Goal: Information Seeking & Learning: Learn about a topic

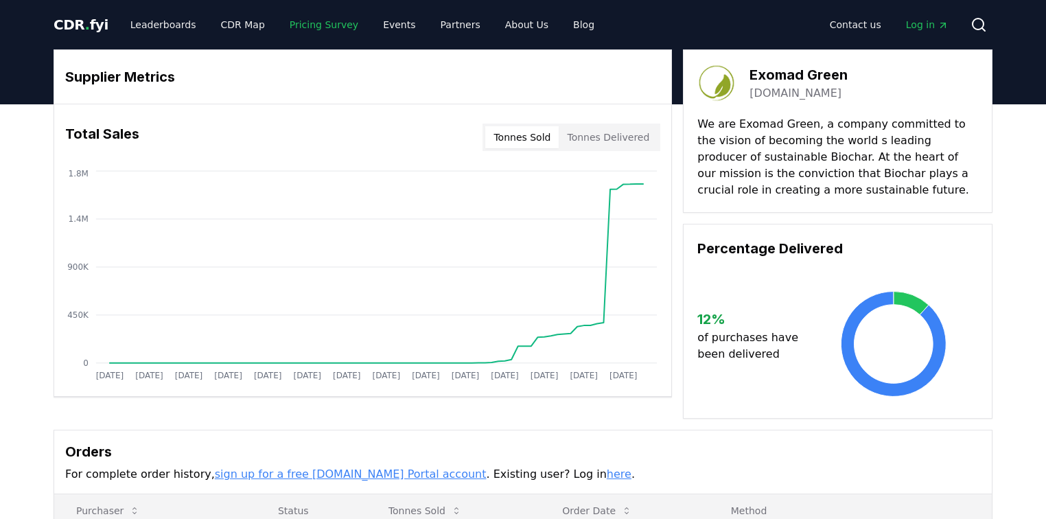
drag, startPoint x: 310, startPoint y: 20, endPoint x: 317, endPoint y: 27, distance: 10.7
click at [310, 20] on link "Pricing Survey" at bounding box center [324, 24] width 91 height 25
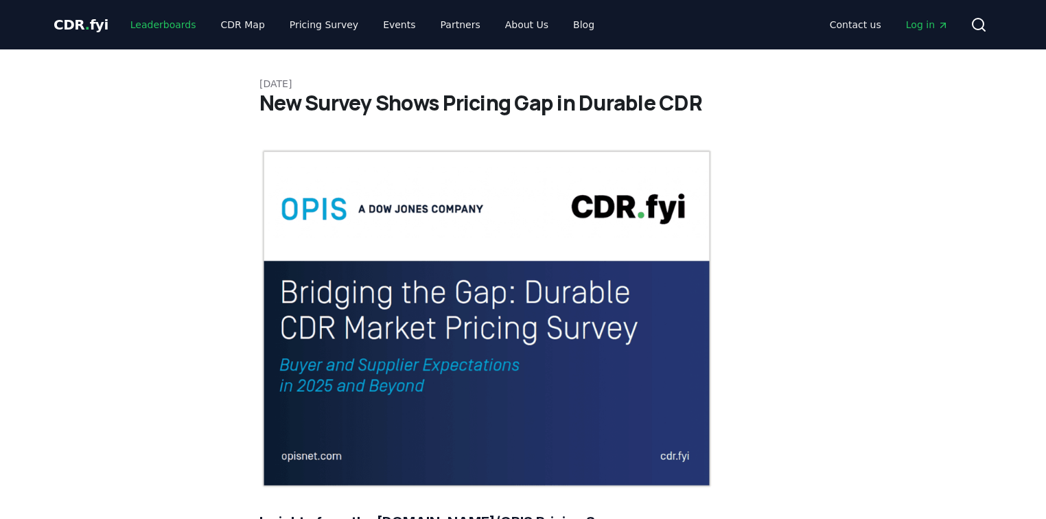
click at [160, 23] on link "Leaderboards" at bounding box center [163, 24] width 88 height 25
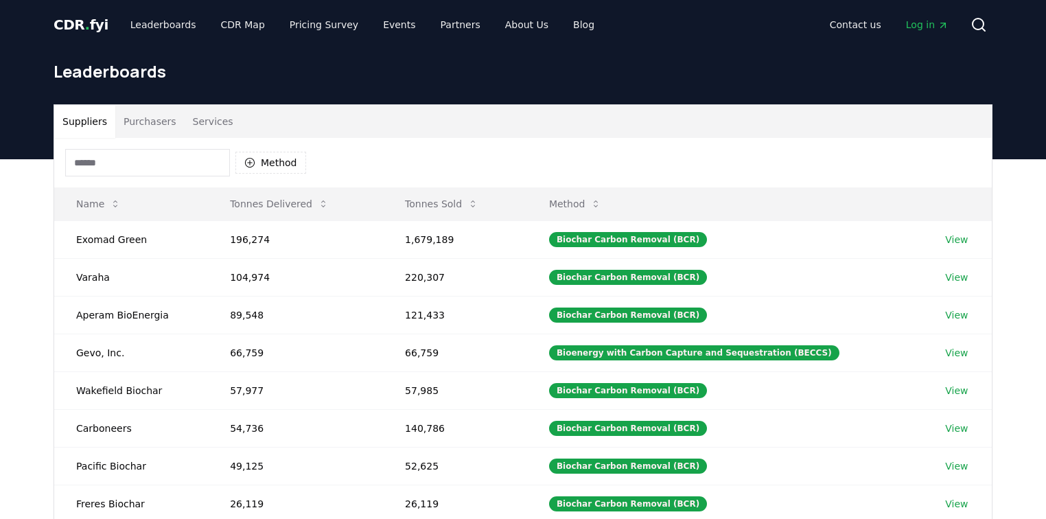
click at [172, 121] on button "Purchasers" at bounding box center [149, 121] width 69 height 33
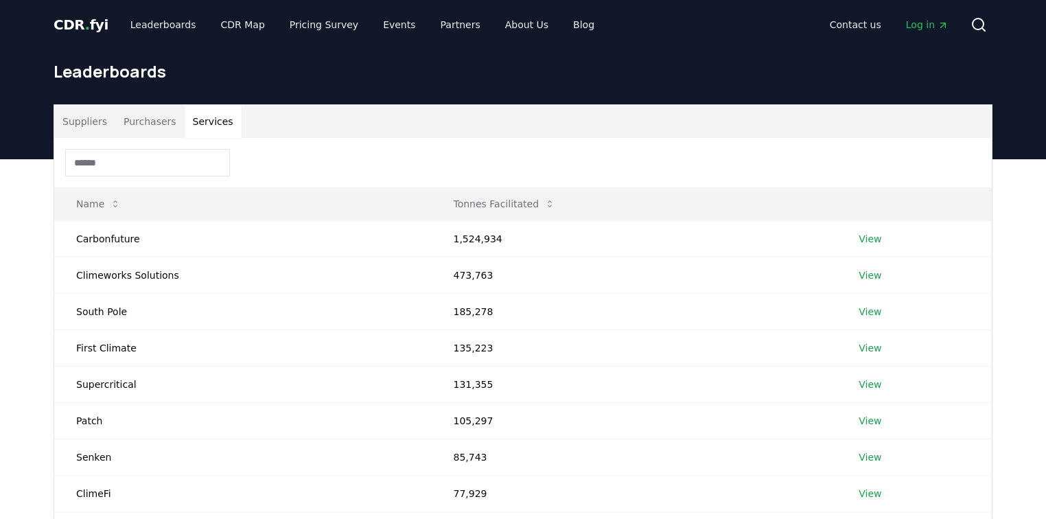
click at [196, 119] on button "Services" at bounding box center [213, 121] width 57 height 33
click at [230, 16] on link "CDR Map" at bounding box center [243, 24] width 66 height 25
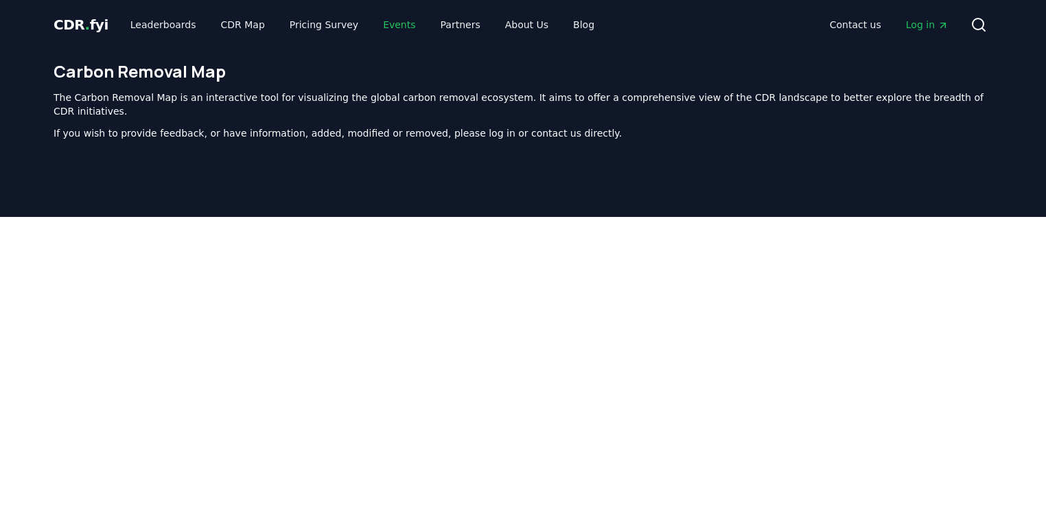
click at [383, 25] on link "Events" at bounding box center [399, 24] width 54 height 25
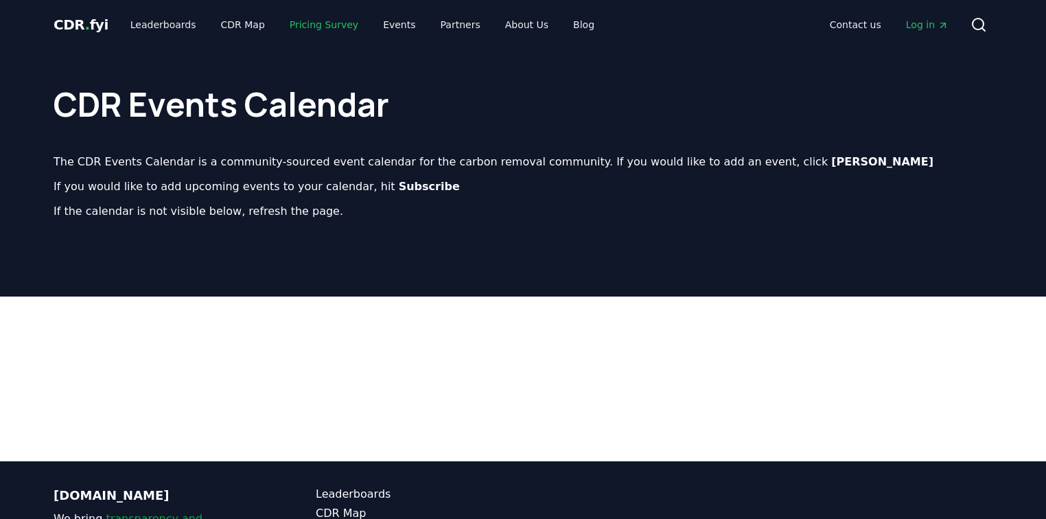
click at [319, 23] on link "Pricing Survey" at bounding box center [324, 24] width 91 height 25
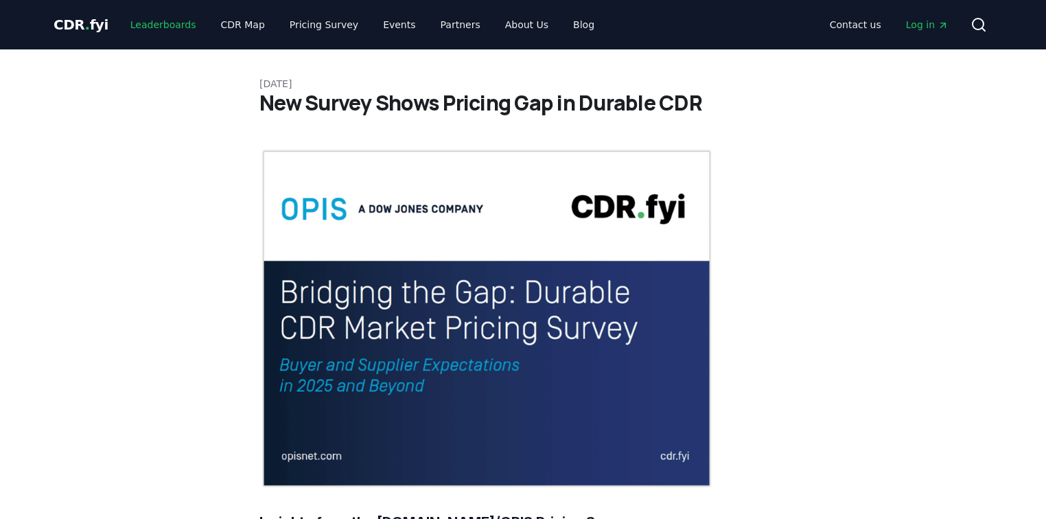
click at [162, 22] on link "Leaderboards" at bounding box center [163, 24] width 88 height 25
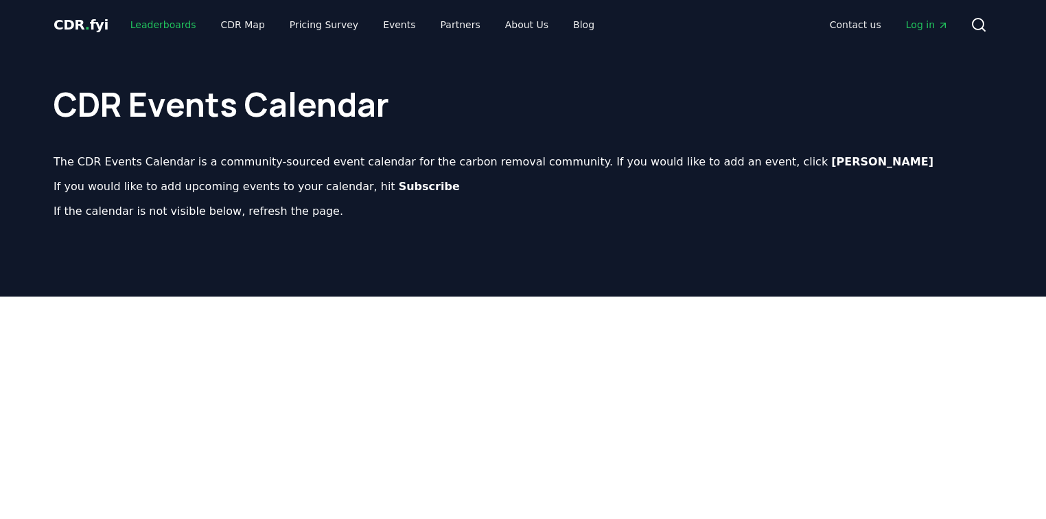
click at [174, 25] on link "Leaderboards" at bounding box center [163, 24] width 88 height 25
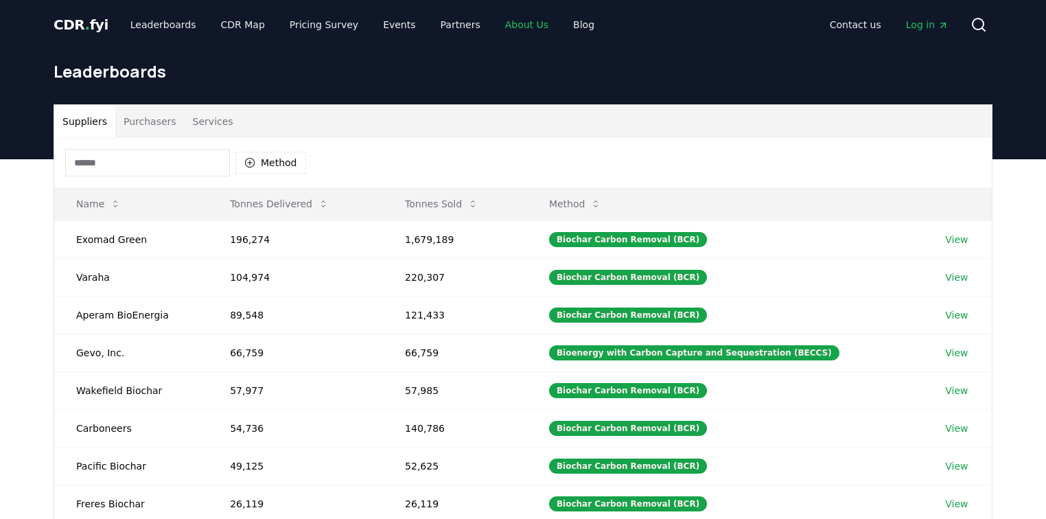
click at [513, 28] on link "About Us" at bounding box center [526, 24] width 65 height 25
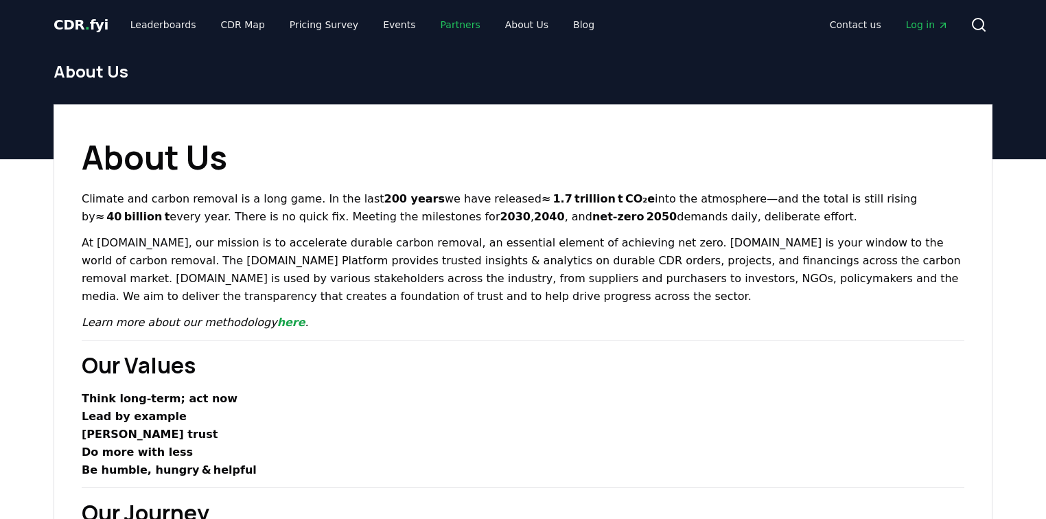
click at [437, 27] on link "Partners" at bounding box center [461, 24] width 62 height 25
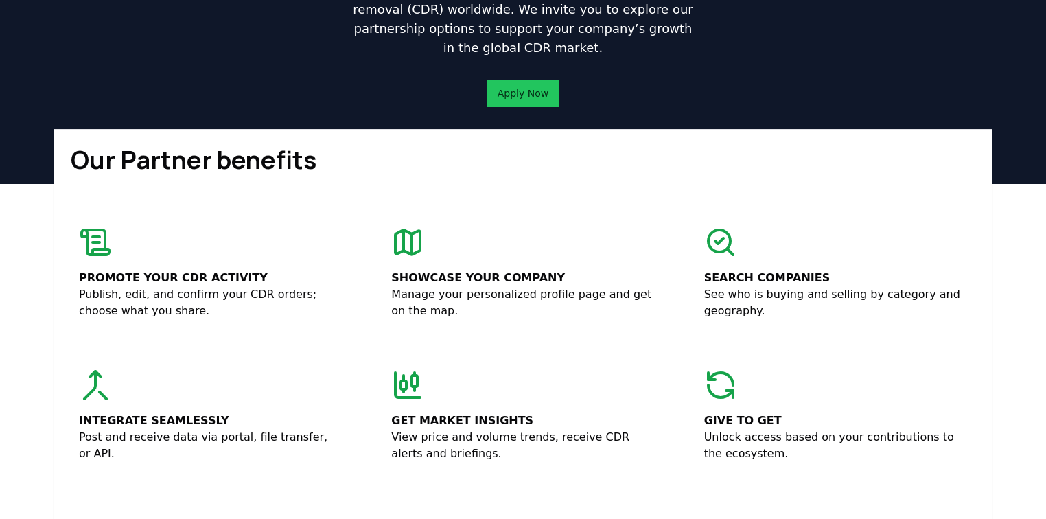
scroll to position [165, 0]
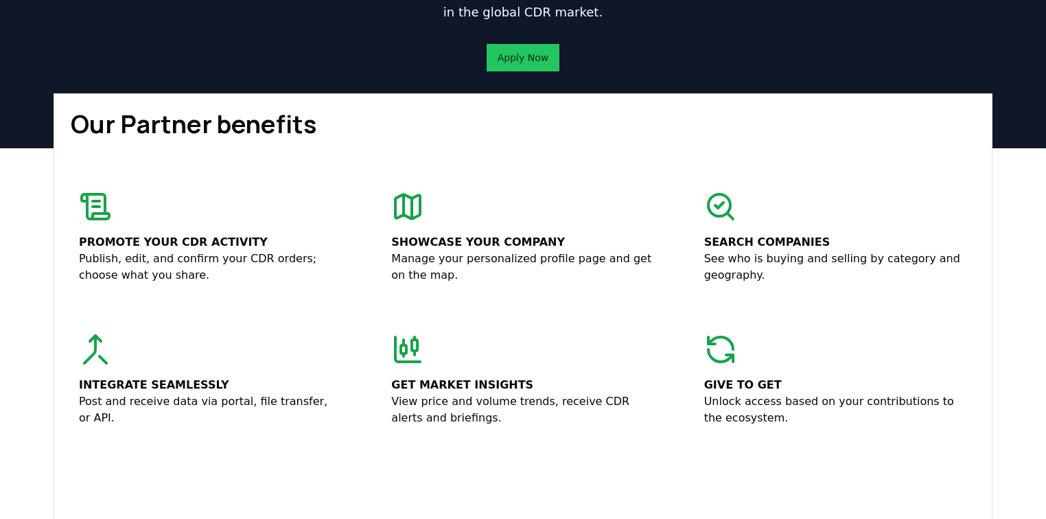
click at [404, 348] on icon at bounding box center [407, 349] width 33 height 33
click at [443, 410] on p "View price and volume trends, receive CDR alerts and briefings." at bounding box center [522, 409] width 263 height 33
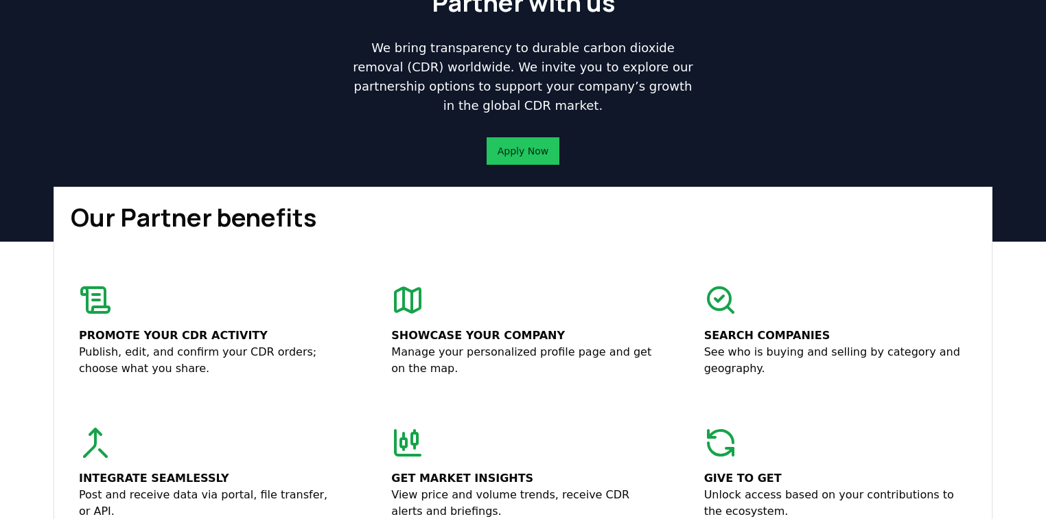
scroll to position [0, 0]
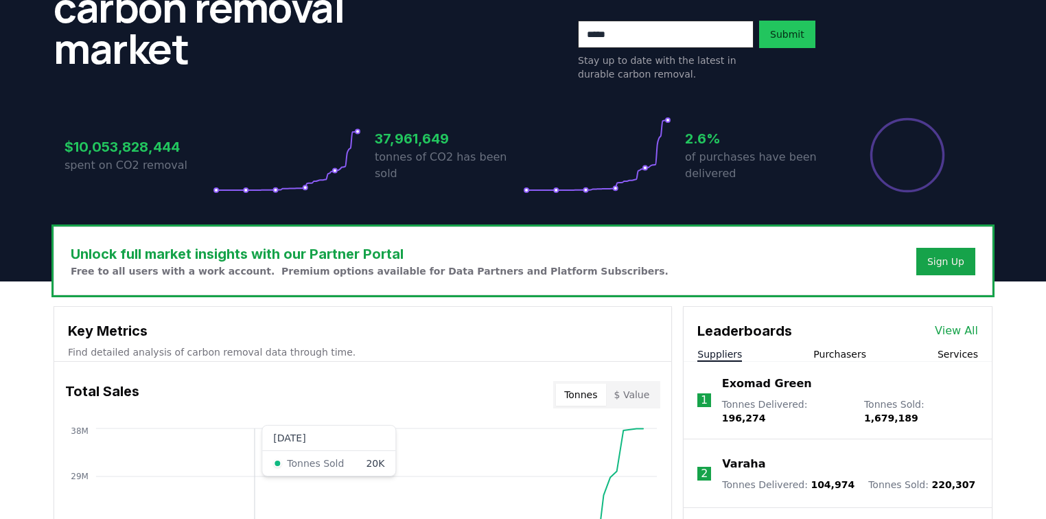
scroll to position [55, 0]
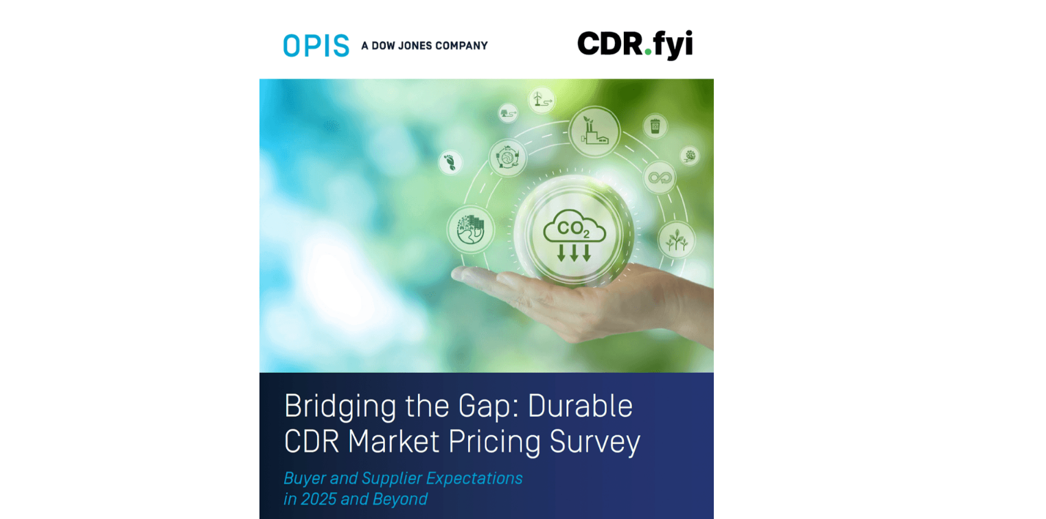
scroll to position [3188, 0]
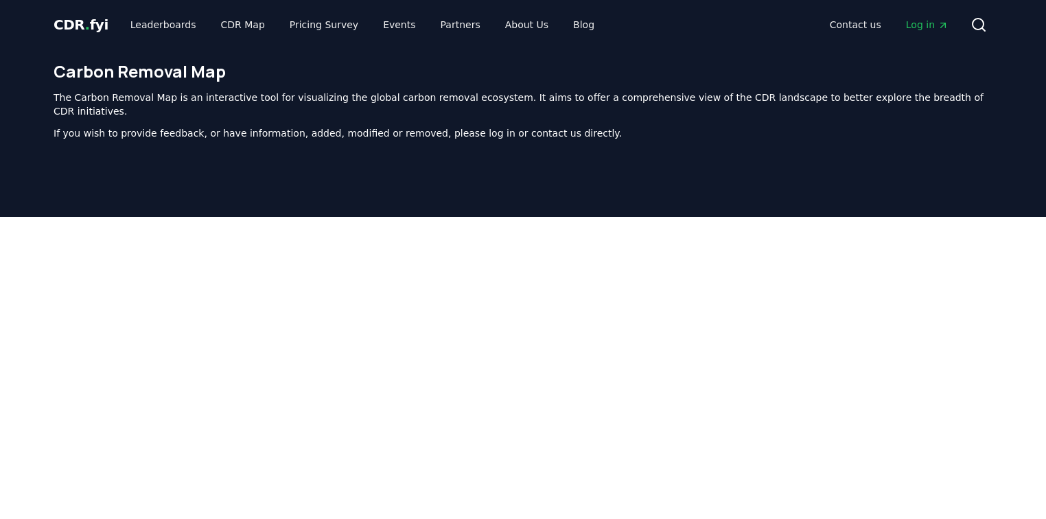
scroll to position [423, 0]
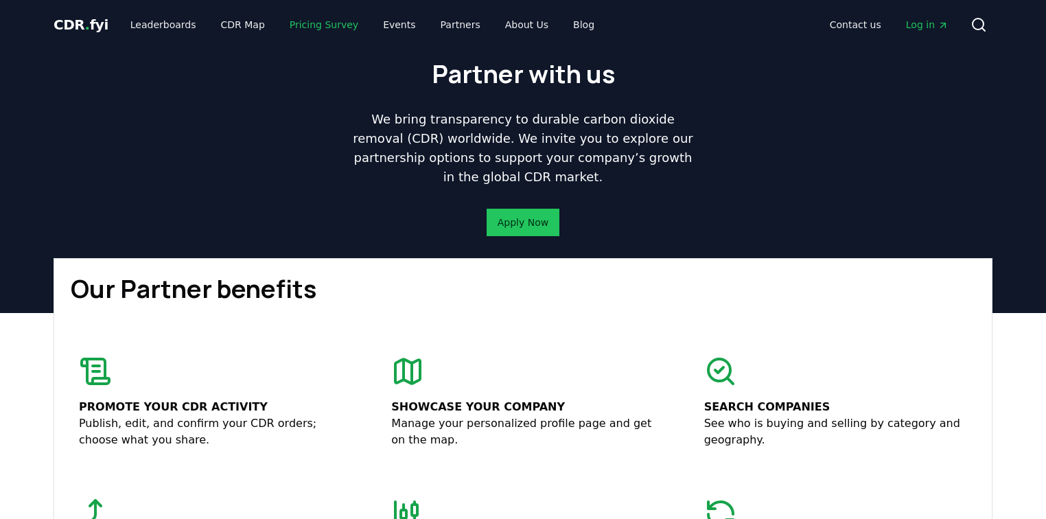
click at [298, 20] on link "Pricing Survey" at bounding box center [324, 24] width 91 height 25
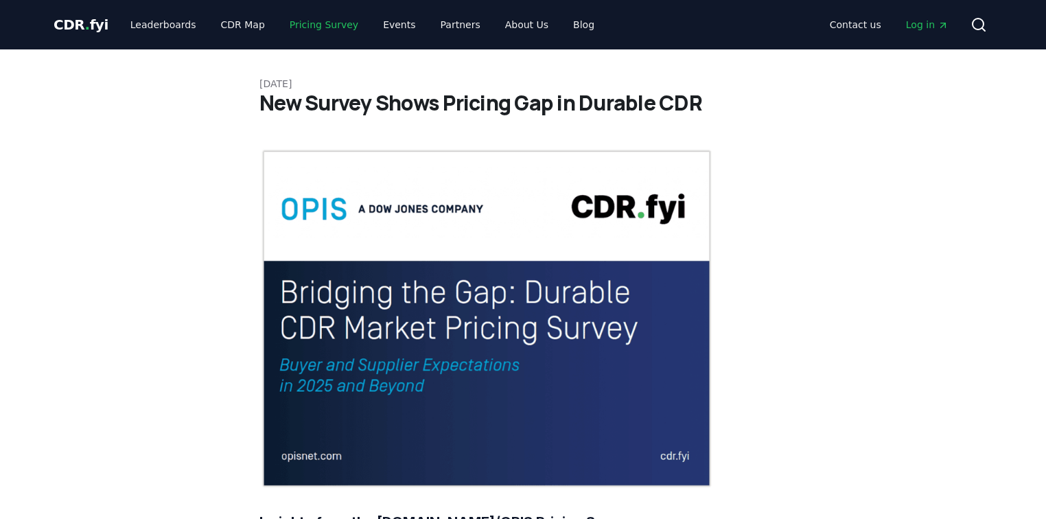
scroll to position [384, 0]
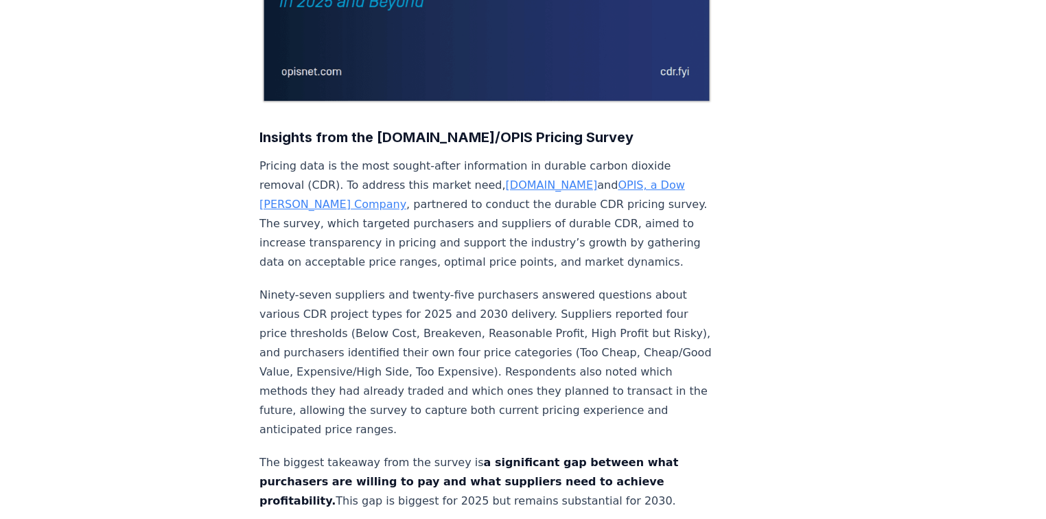
click at [506, 178] on link "[DOMAIN_NAME]" at bounding box center [552, 184] width 92 height 13
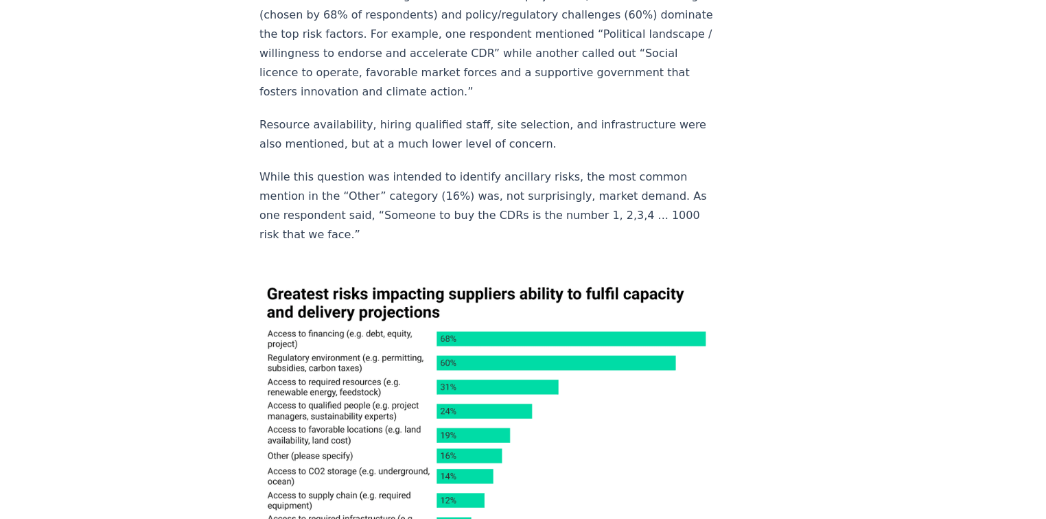
scroll to position [7853, 0]
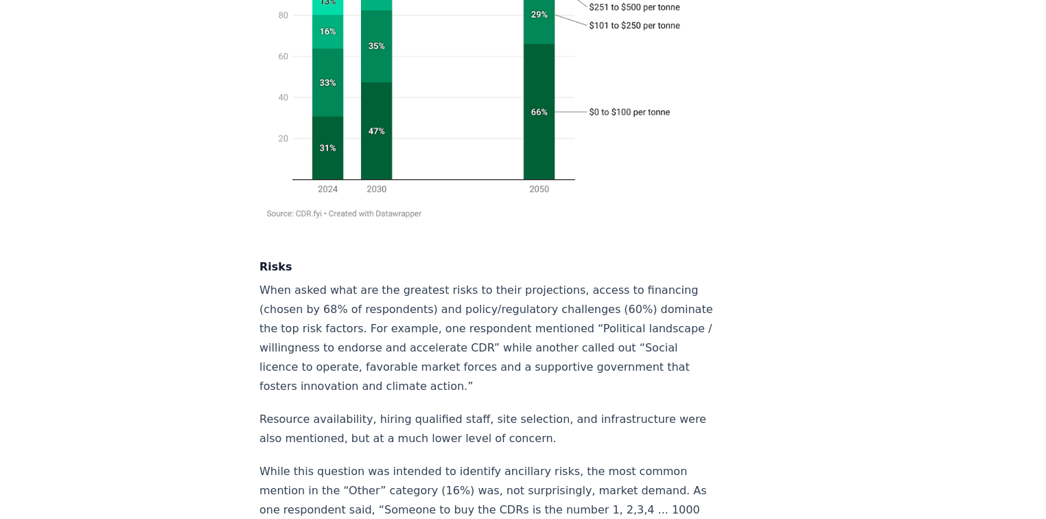
scroll to position [7589, 0]
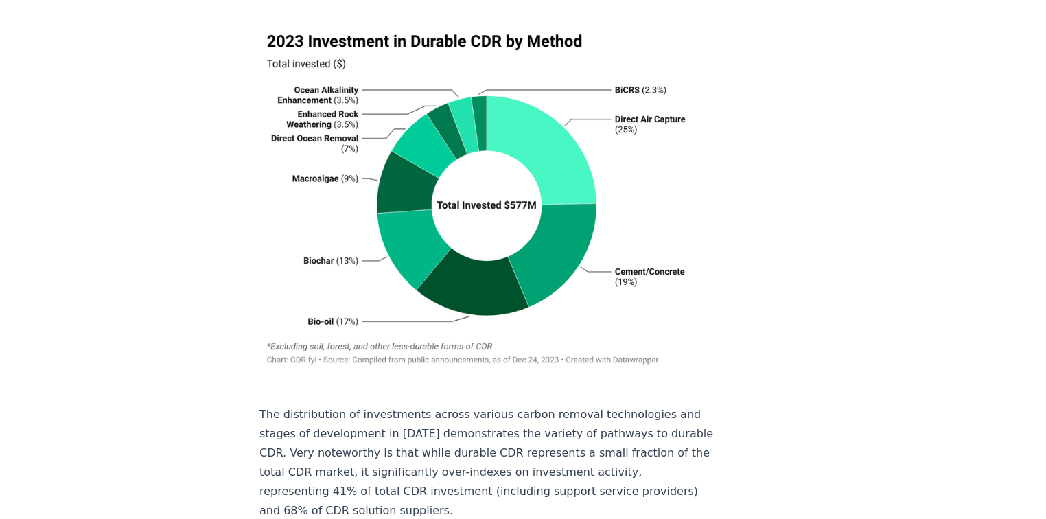
scroll to position [9171, 0]
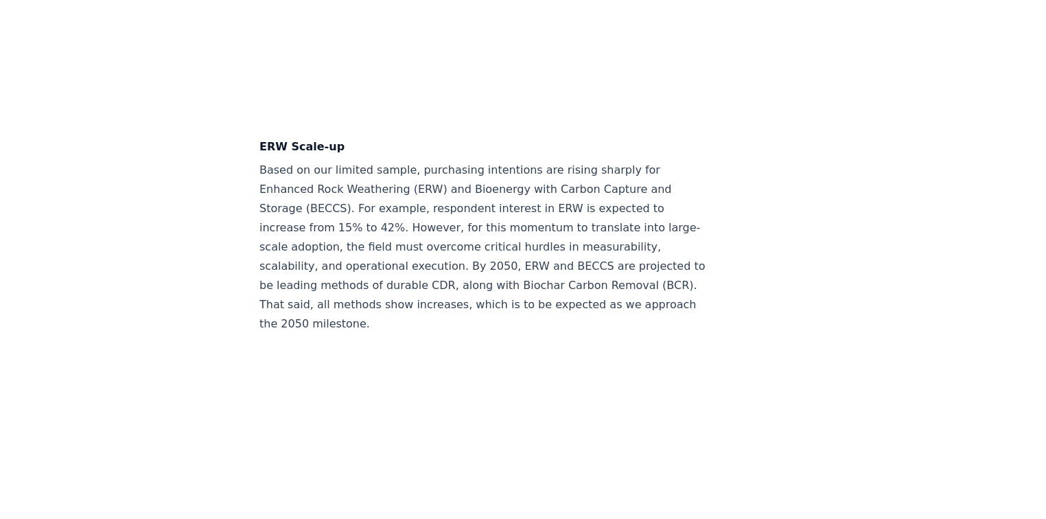
scroll to position [6535, 0]
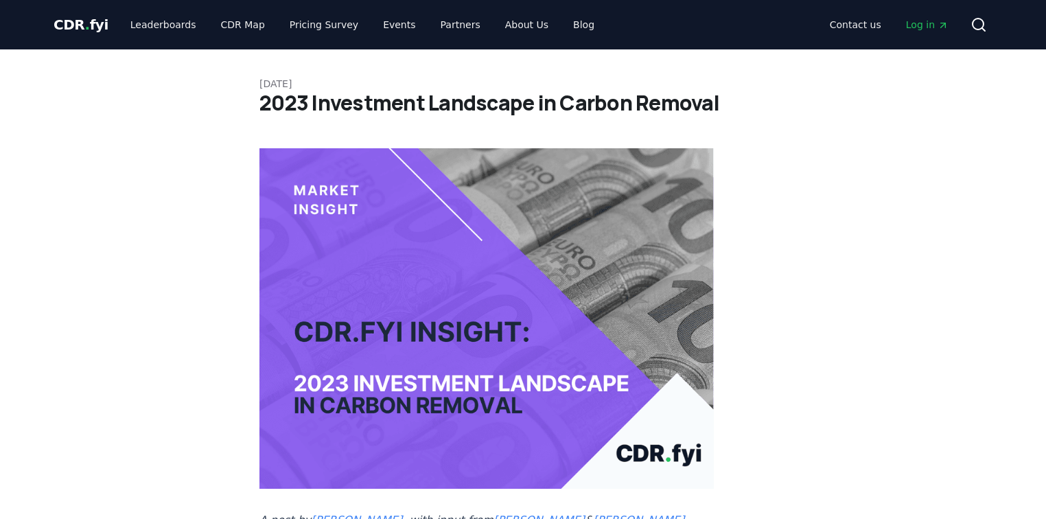
scroll to position [9171, 0]
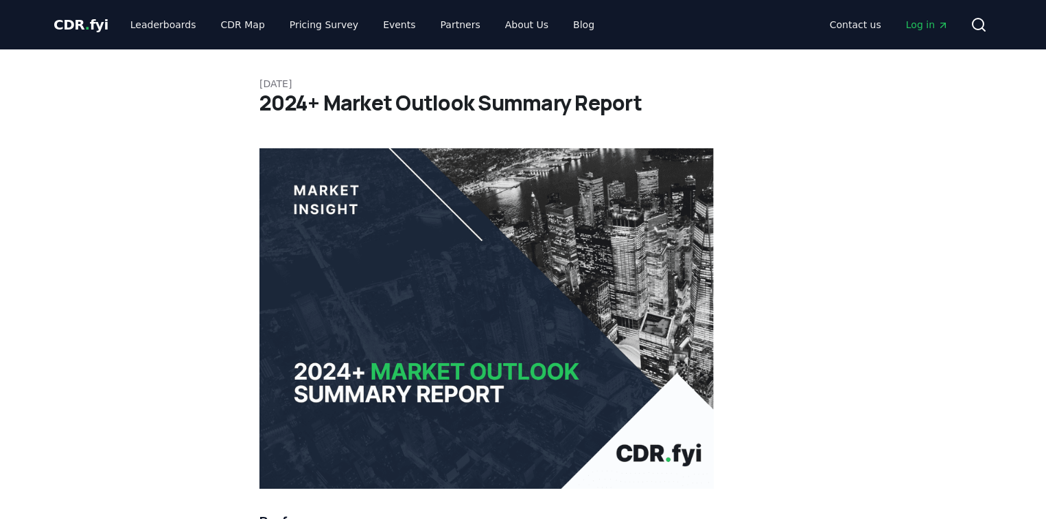
scroll to position [2329, 0]
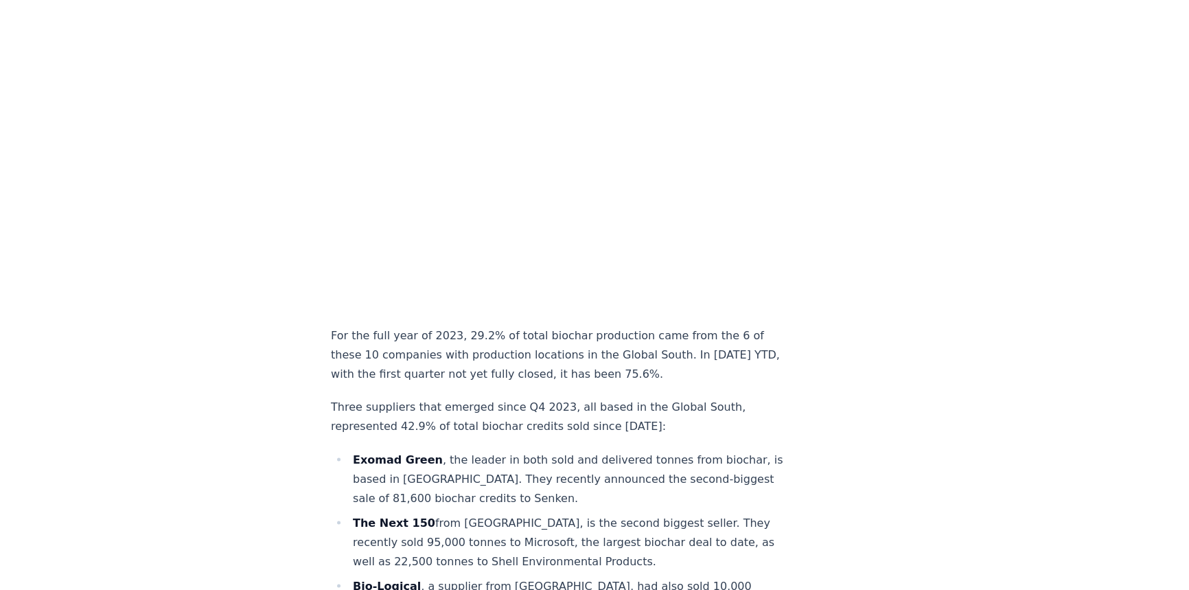
scroll to position [2845, 0]
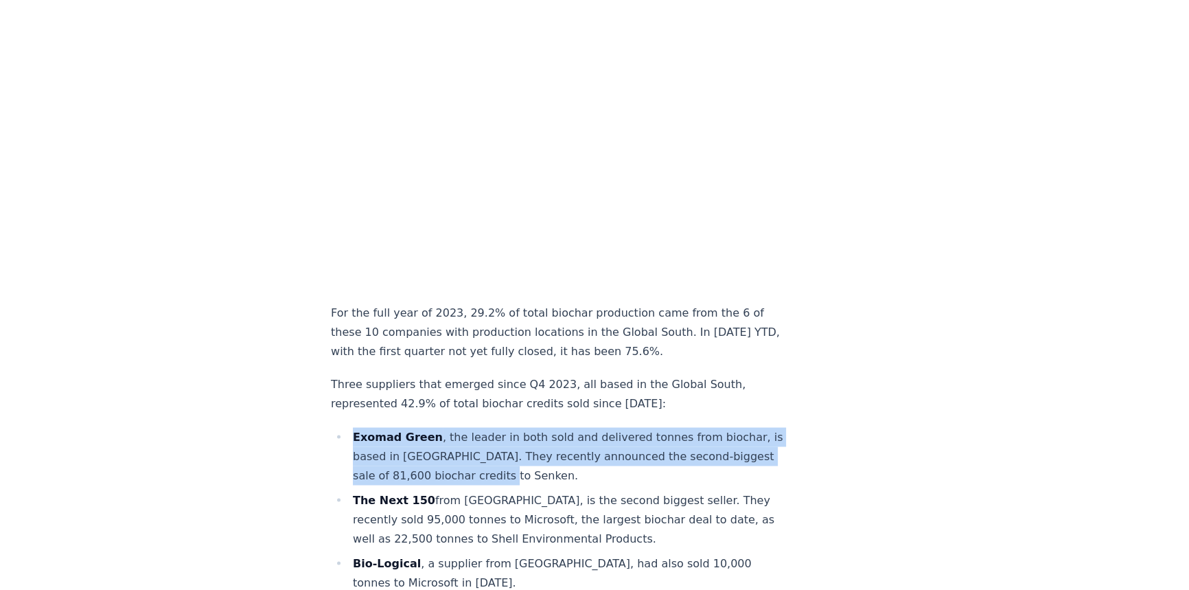
drag, startPoint x: 356, startPoint y: 302, endPoint x: 705, endPoint y: 342, distance: 351.7
click at [705, 427] on li "Exomad Green , the leader in both sold and delivered tonnes from biochar, is ba…" at bounding box center [567, 456] width 437 height 58
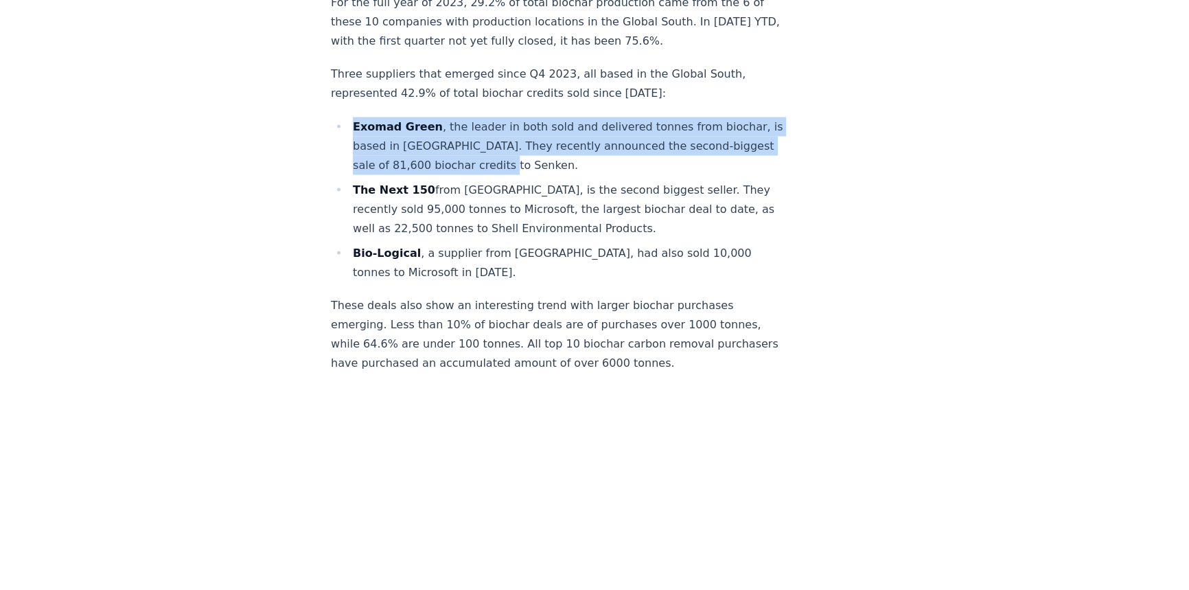
scroll to position [3219, 0]
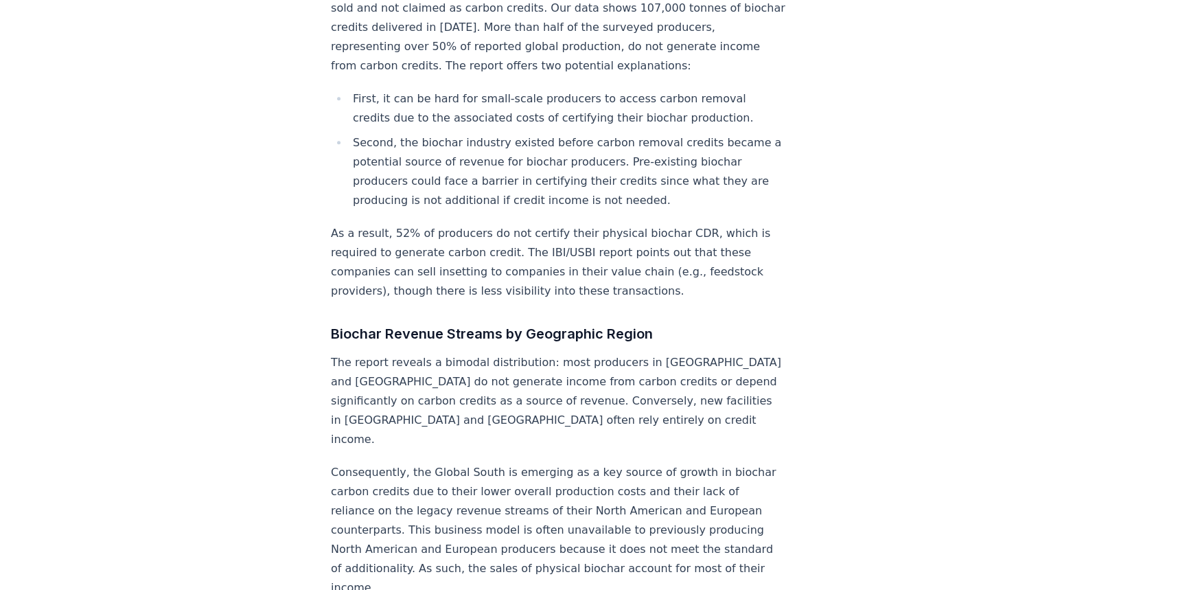
scroll to position [873, 0]
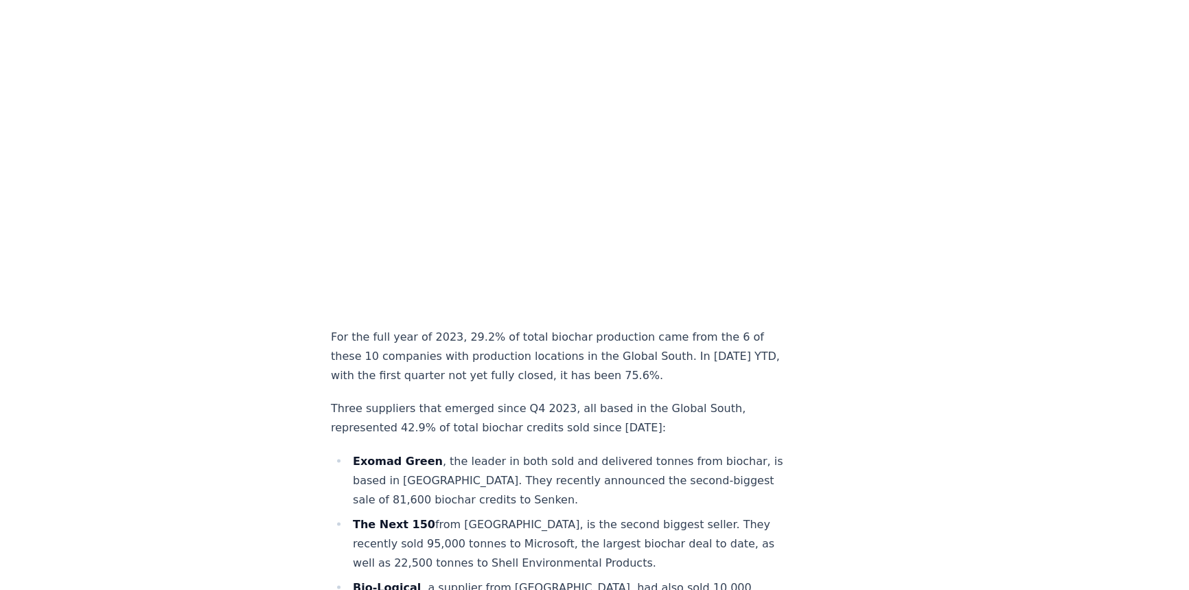
scroll to position [0, 0]
